Goal: Information Seeking & Learning: Learn about a topic

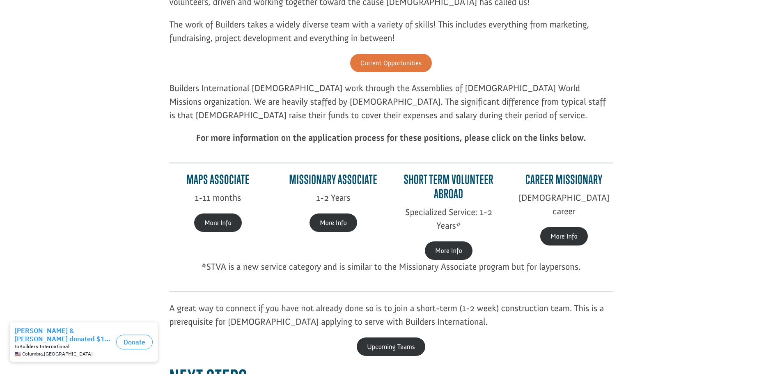
scroll to position [205, 0]
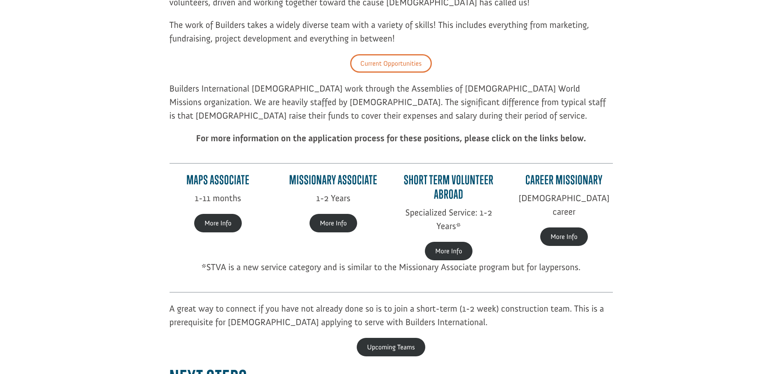
click at [396, 61] on link "Current Opportunities" at bounding box center [391, 63] width 82 height 18
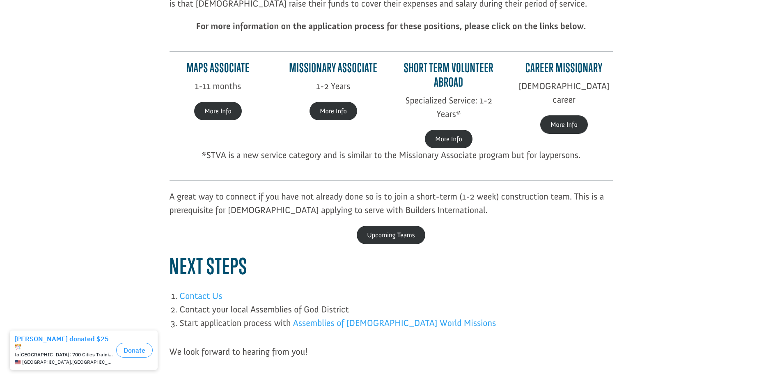
scroll to position [328, 0]
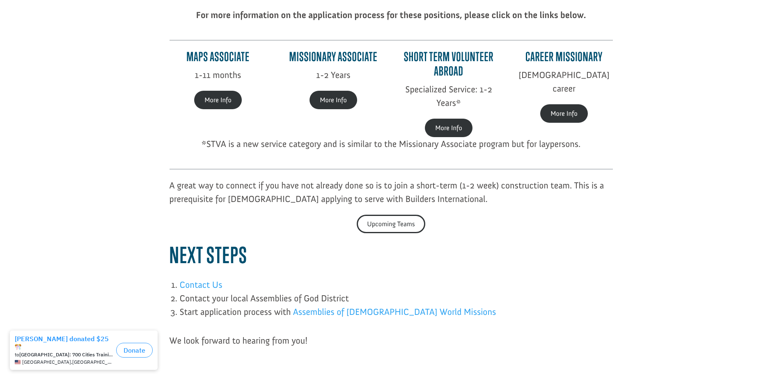
click at [380, 221] on link "Upcoming Teams" at bounding box center [391, 224] width 69 height 18
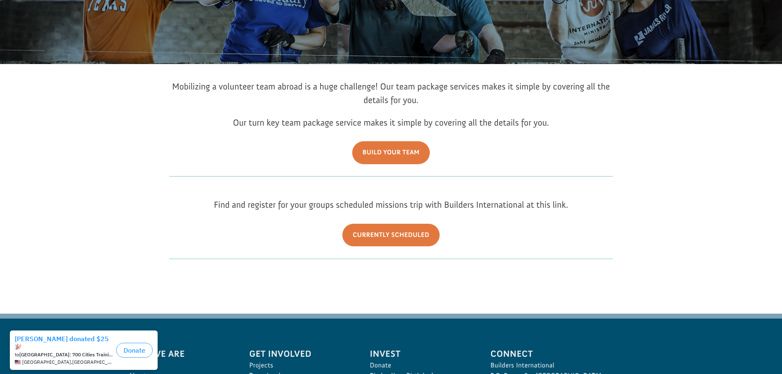
scroll to position [246, 0]
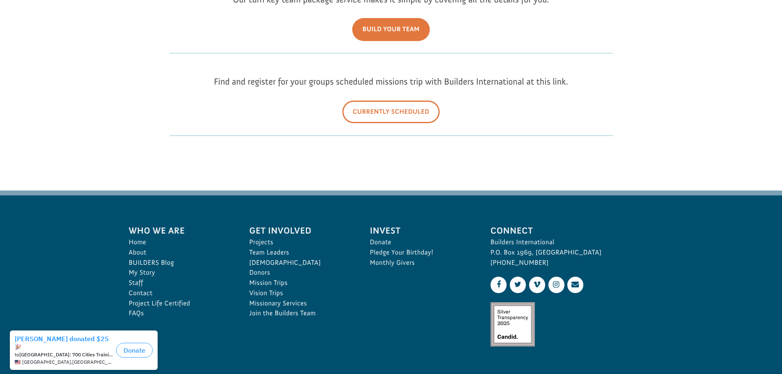
click at [393, 109] on link "Currently Scheduled" at bounding box center [391, 112] width 97 height 23
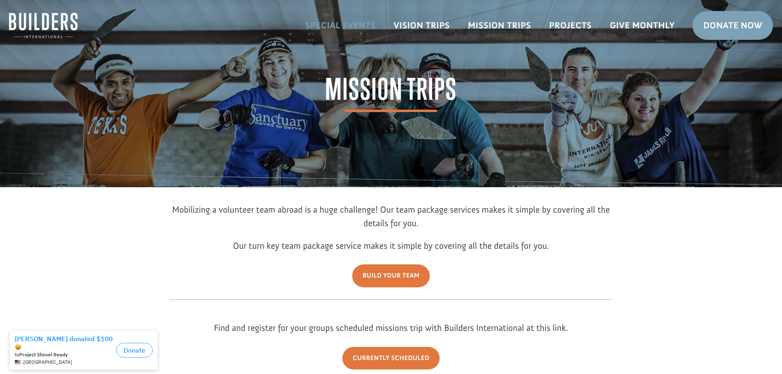
click at [336, 23] on link "Special Events" at bounding box center [341, 26] width 88 height 24
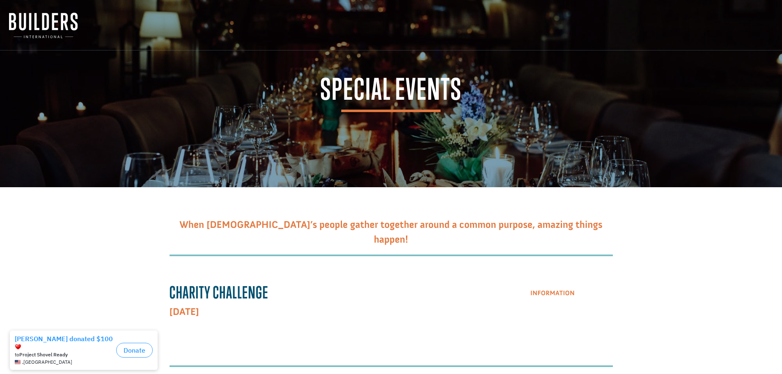
click at [555, 292] on link "Information" at bounding box center [552, 293] width 65 height 21
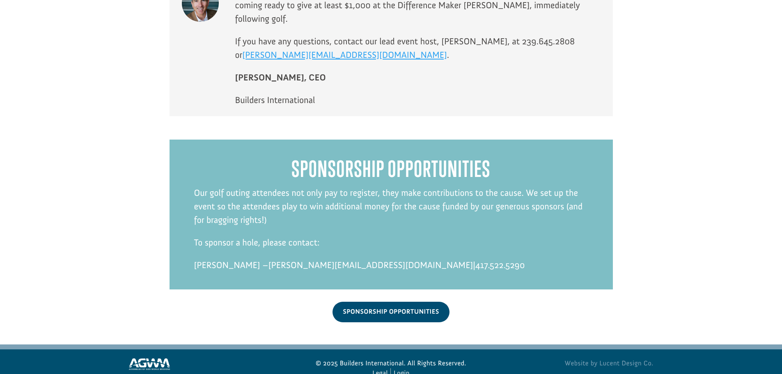
scroll to position [1574, 0]
